Goal: Transaction & Acquisition: Purchase product/service

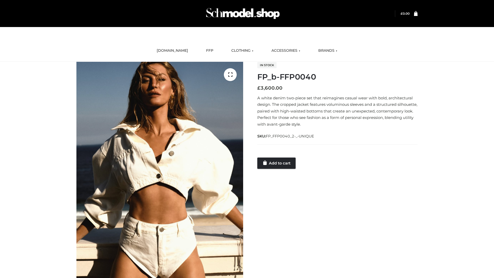
click at [277, 163] on link "Add to cart" at bounding box center [276, 162] width 38 height 11
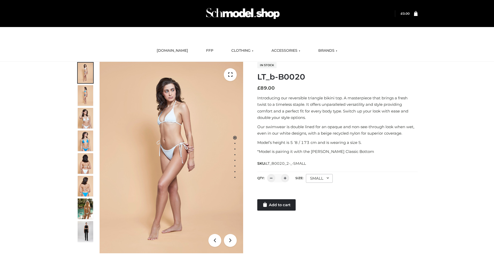
click at [277, 205] on link "Add to cart" at bounding box center [276, 204] width 38 height 11
